Goal: Navigation & Orientation: Understand site structure

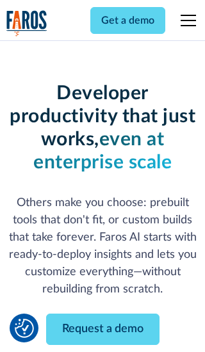
scroll to position [154, 0]
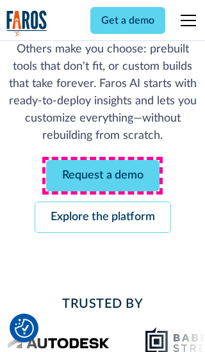
click at [102, 175] on link "Request a demo" at bounding box center [102, 175] width 113 height 31
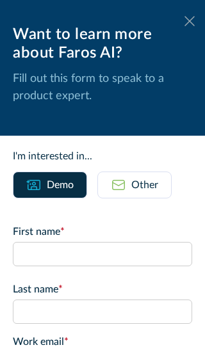
click at [189, 21] on icon at bounding box center [189, 21] width 10 height 10
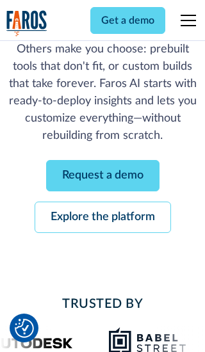
scroll to position [195, 0]
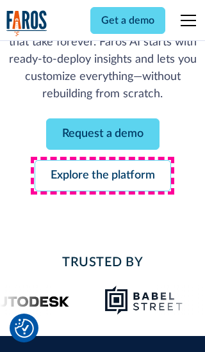
click at [102, 175] on link "Explore the platform" at bounding box center [103, 175] width 136 height 31
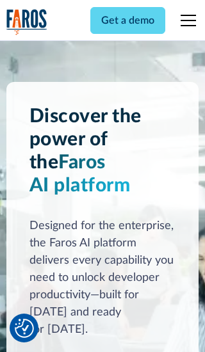
scroll to position [9615, 0]
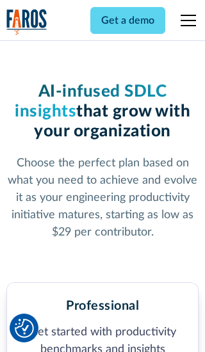
scroll to position [1984, 0]
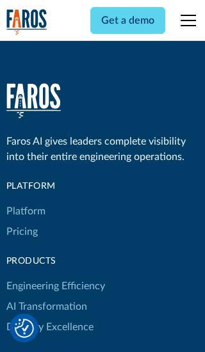
click at [25, 201] on link "Platform" at bounding box center [25, 211] width 39 height 20
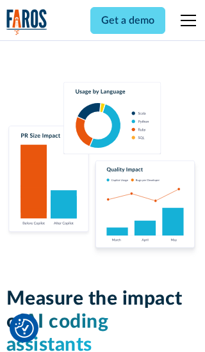
scroll to position [7913, 0]
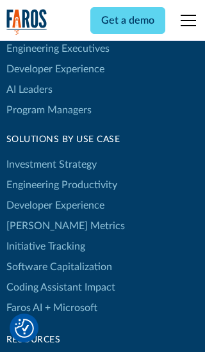
click at [38, 216] on link "[PERSON_NAME] Metrics" at bounding box center [65, 226] width 118 height 20
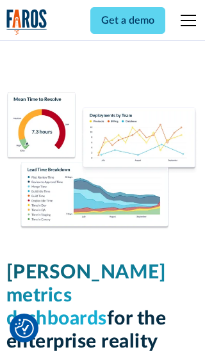
scroll to position [5605, 0]
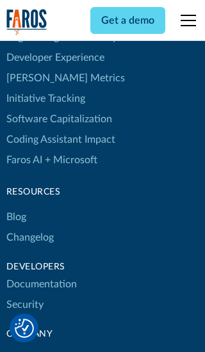
click at [29, 227] on link "Changelog" at bounding box center [29, 237] width 47 height 20
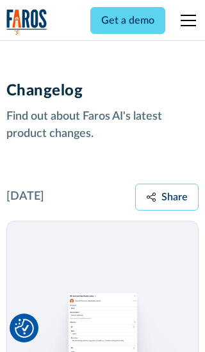
scroll to position [15461, 0]
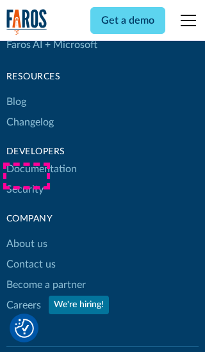
click at [26, 234] on link "About us" at bounding box center [26, 244] width 41 height 20
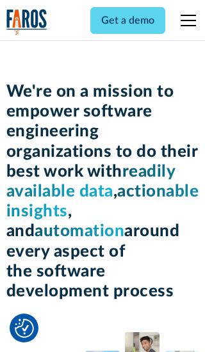
scroll to position [4414, 0]
